Goal: Obtain resource: Obtain resource

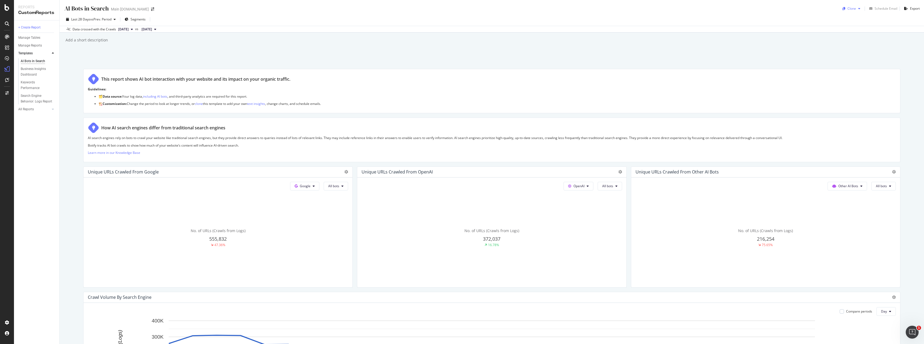
click at [859, 9] on icon "button" at bounding box center [860, 8] width 2 height 3
drag, startPoint x: 786, startPoint y: 29, endPoint x: 798, endPoint y: 29, distance: 12.4
click at [786, 29] on div "Data crossed with the Crawls [DATE] vs [DATE]" at bounding box center [492, 29] width 865 height 6
click at [911, 8] on div "Export" at bounding box center [915, 8] width 10 height 5
click at [917, 8] on icon "close toast" at bounding box center [916, 8] width 3 height 4
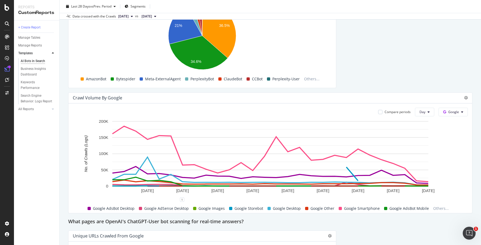
scroll to position [795, 0]
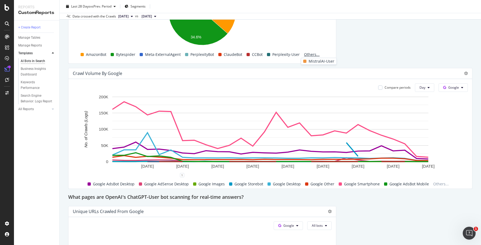
click at [307, 56] on span "Others..." at bounding box center [312, 54] width 20 height 6
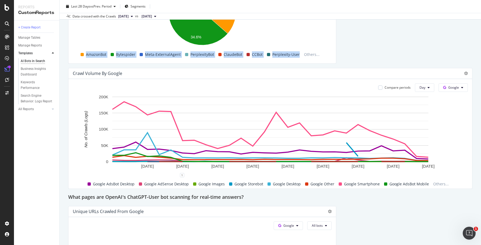
drag, startPoint x: 80, startPoint y: 54, endPoint x: 299, endPoint y: 58, distance: 219.6
click at [299, 58] on div "AmazonBot Bytespider Meta-ExternalAgent PerplexityBot ClaudeBot CCBot Perplexit…" at bounding box center [200, 54] width 259 height 9
copy div "AmazonBot Bytespider Meta-ExternalAgent PerplexityBot ClaudeBot CCBot Perplexit…"
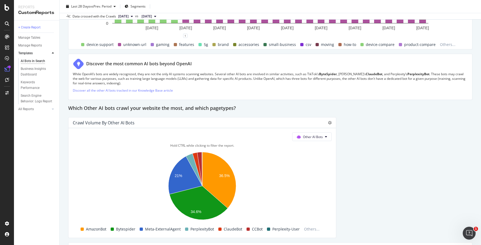
scroll to position [1179, 0]
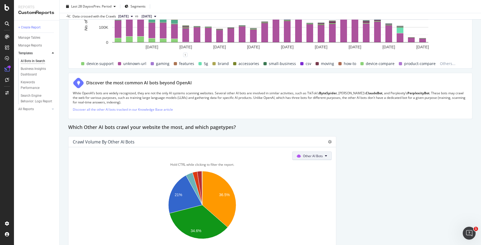
click at [315, 156] on span "Other AI Bots" at bounding box center [313, 156] width 20 height 5
click at [311, 184] on span "OpenAI" at bounding box center [316, 186] width 21 height 5
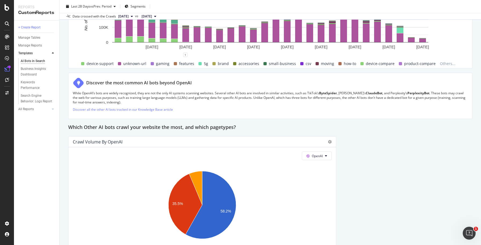
click at [306, 188] on rect "A chart." at bounding box center [202, 205] width 259 height 75
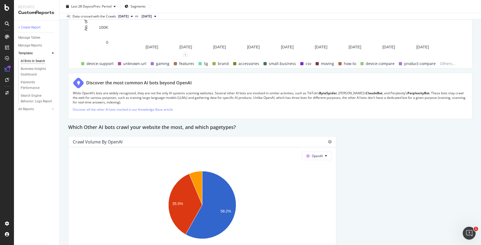
scroll to position [1316, 0]
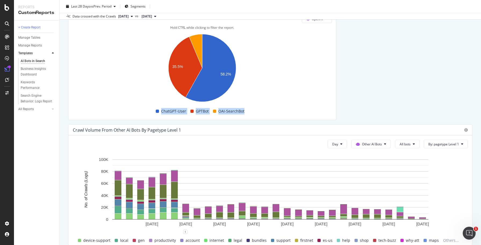
drag, startPoint x: 152, startPoint y: 113, endPoint x: 246, endPoint y: 113, distance: 93.8
click at [246, 113] on div "ChatGPT-User GPTBot OAI-SearchBot" at bounding box center [200, 111] width 259 height 9
copy div "ChatGPT-User GPTBot OAI-SearchBot"
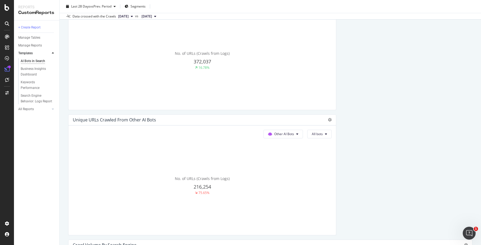
scroll to position [0, 0]
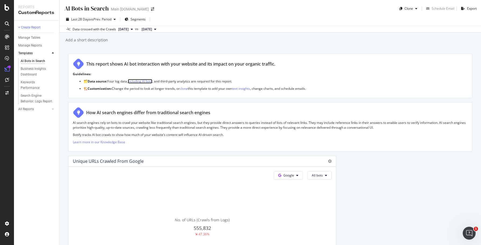
click at [142, 82] on link "including AI bots" at bounding box center [140, 81] width 24 height 5
